Goal: Information Seeking & Learning: Learn about a topic

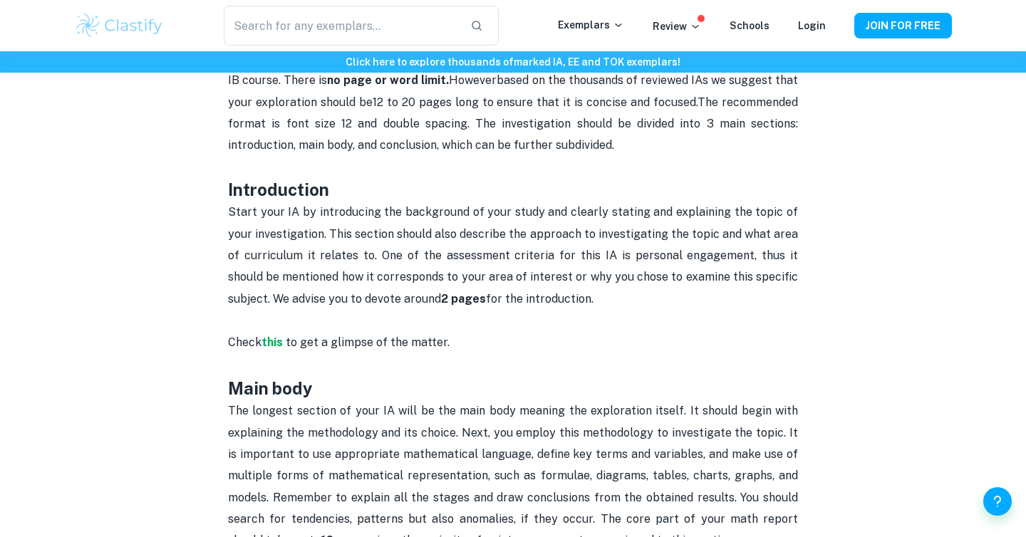
scroll to position [705, 0]
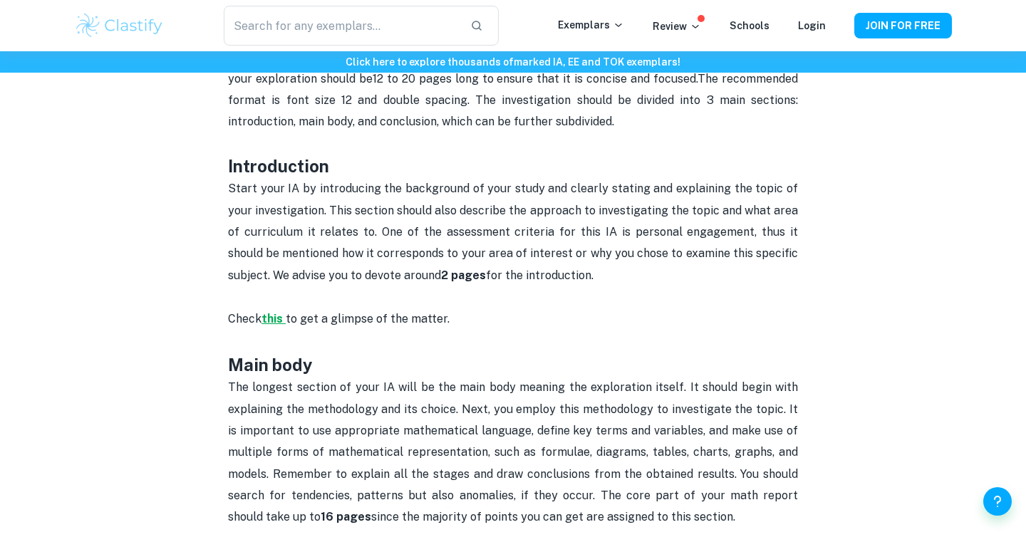
click at [278, 315] on strong "this" at bounding box center [271, 319] width 21 height 14
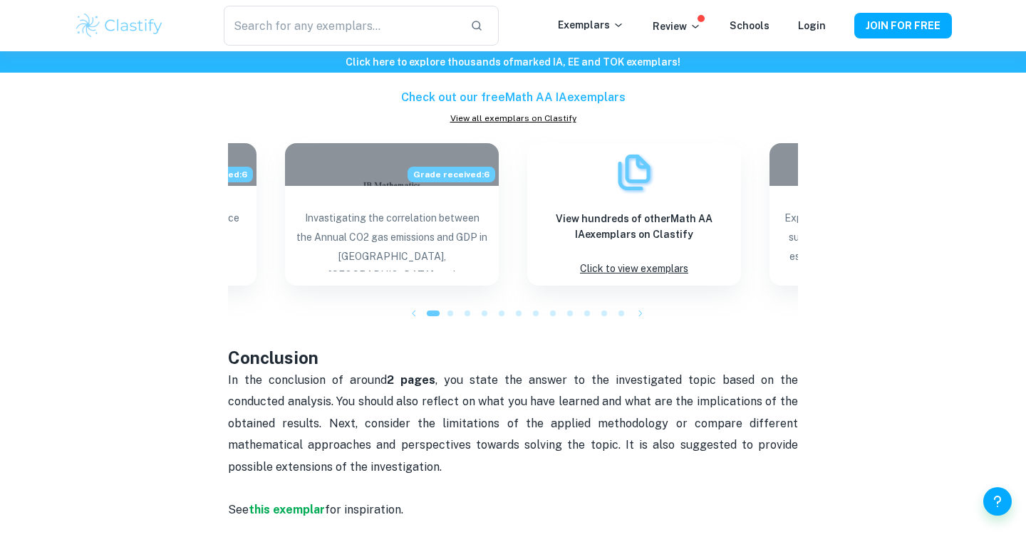
scroll to position [1232, 0]
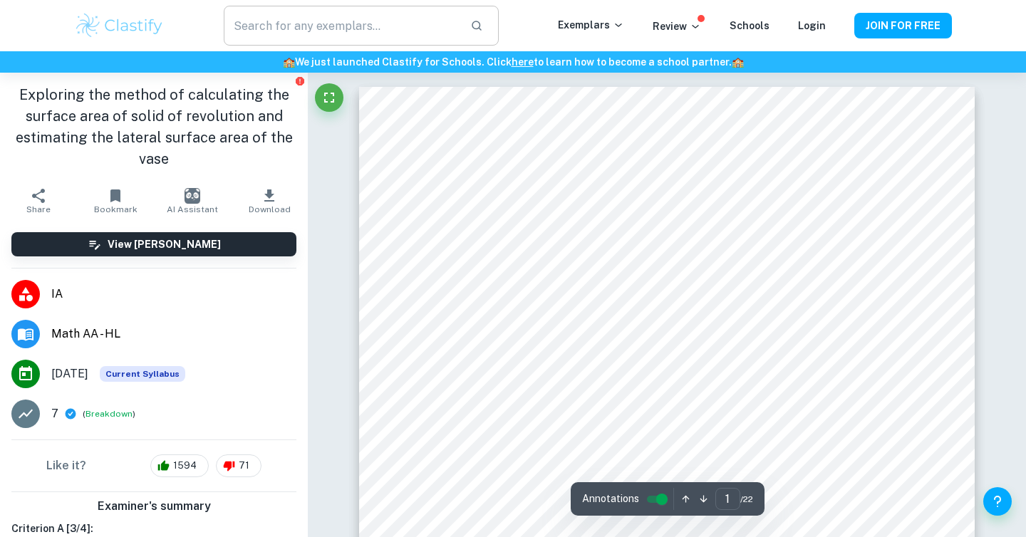
click at [333, 29] on input "text" at bounding box center [341, 26] width 235 height 40
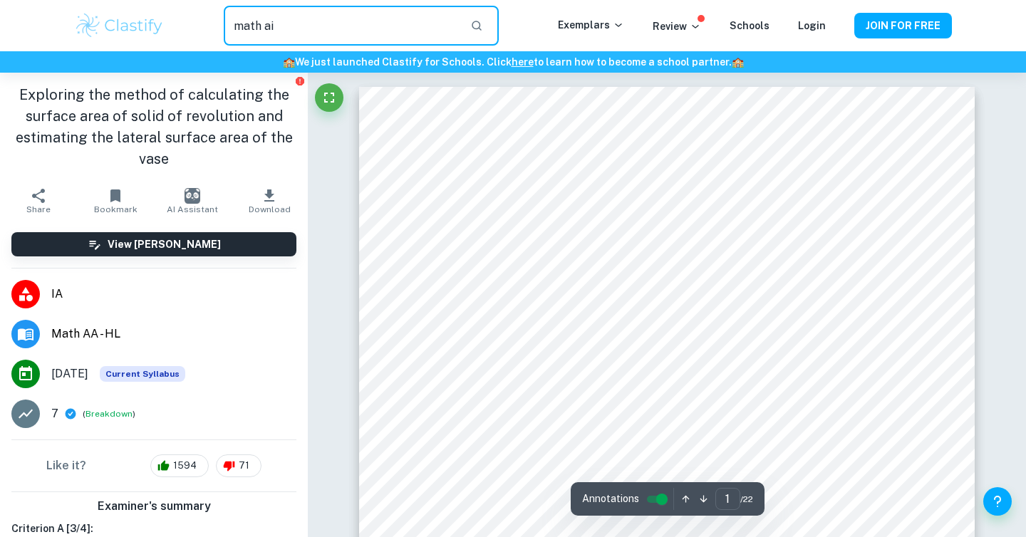
type input "math ai"
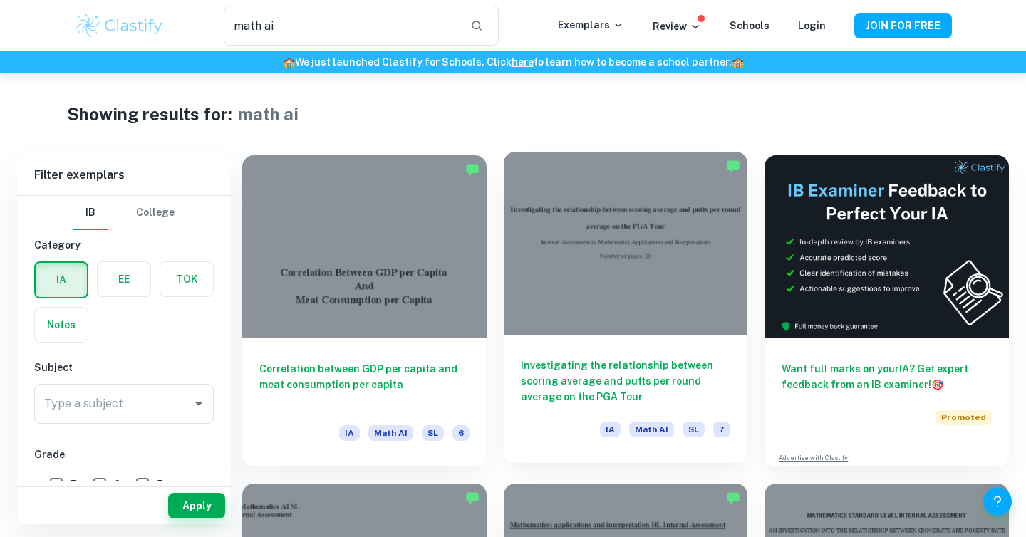
click at [612, 285] on div at bounding box center [626, 243] width 244 height 183
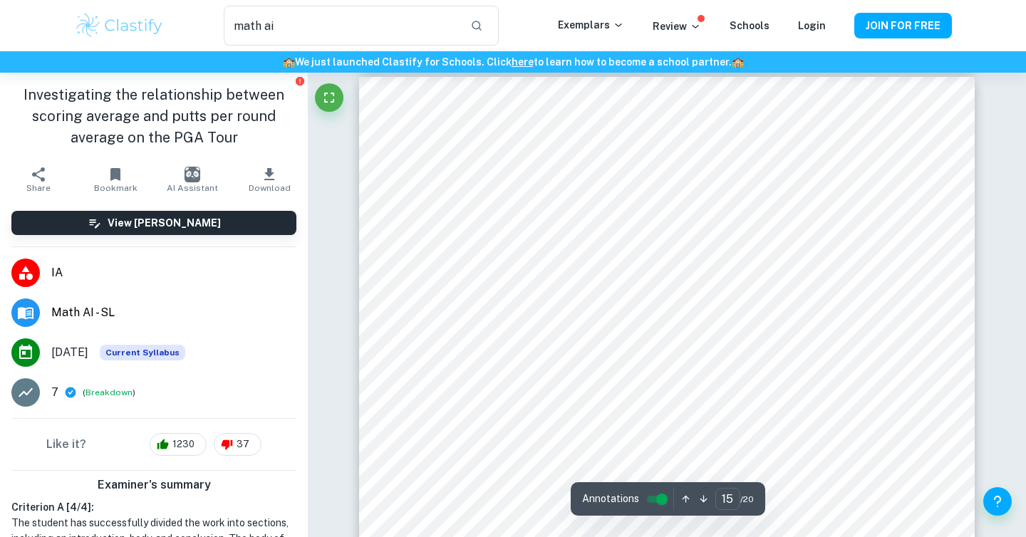
scroll to position [12687, 0]
type input "15"
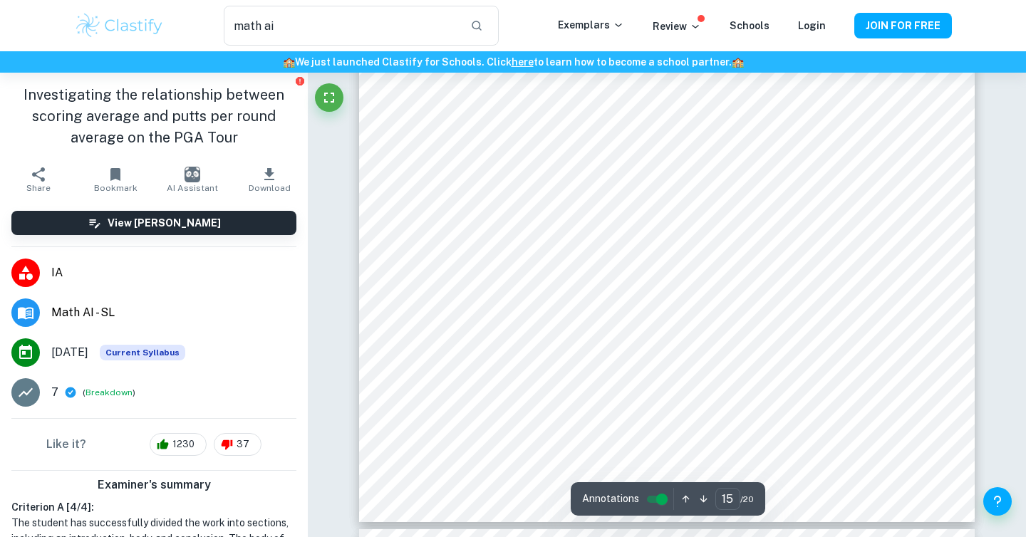
scroll to position [12792, 0]
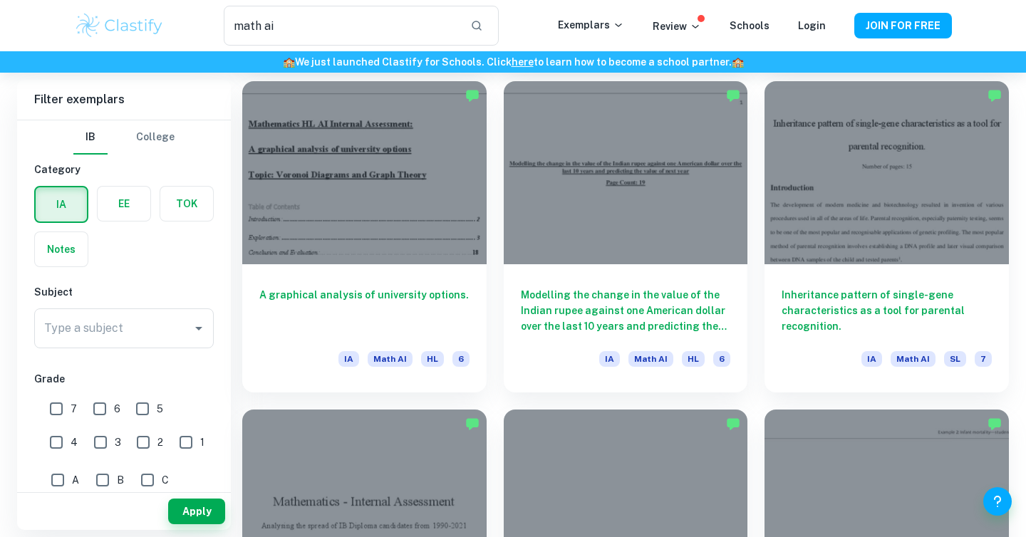
scroll to position [1389, 0]
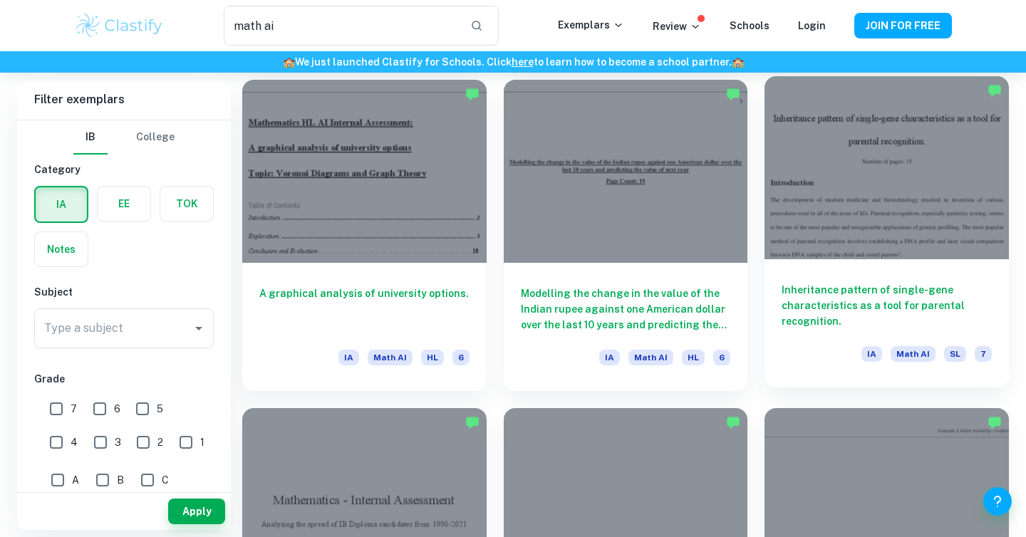
click at [876, 170] on div at bounding box center [886, 167] width 244 height 183
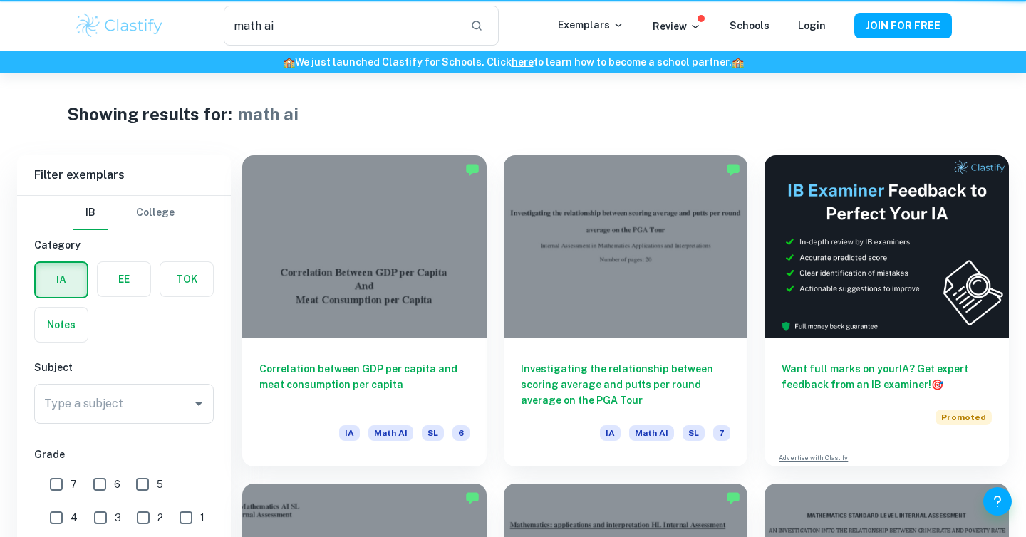
scroll to position [1389, 0]
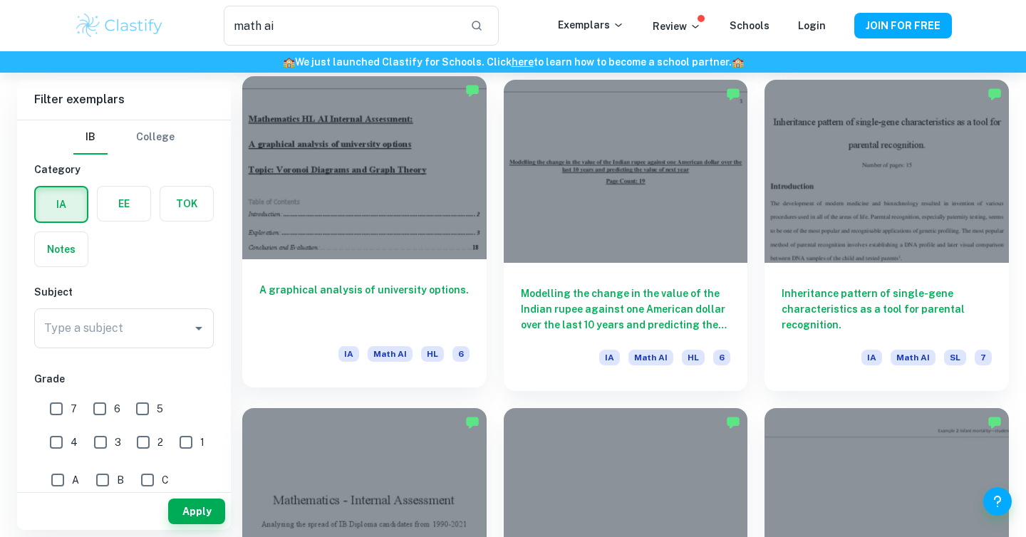
click at [413, 237] on div at bounding box center [364, 167] width 244 height 183
